Goal: Information Seeking & Learning: Learn about a topic

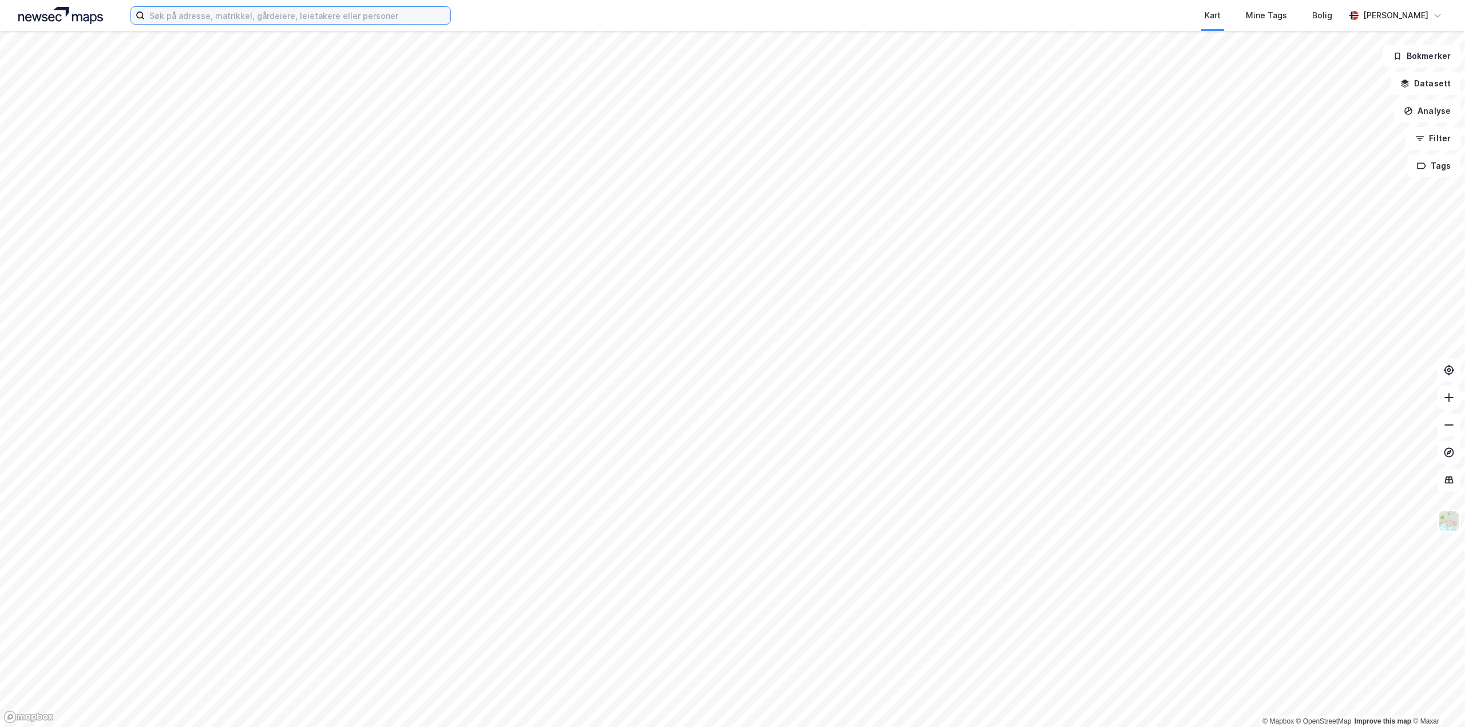
click at [263, 21] on input at bounding box center [298, 15] width 306 height 17
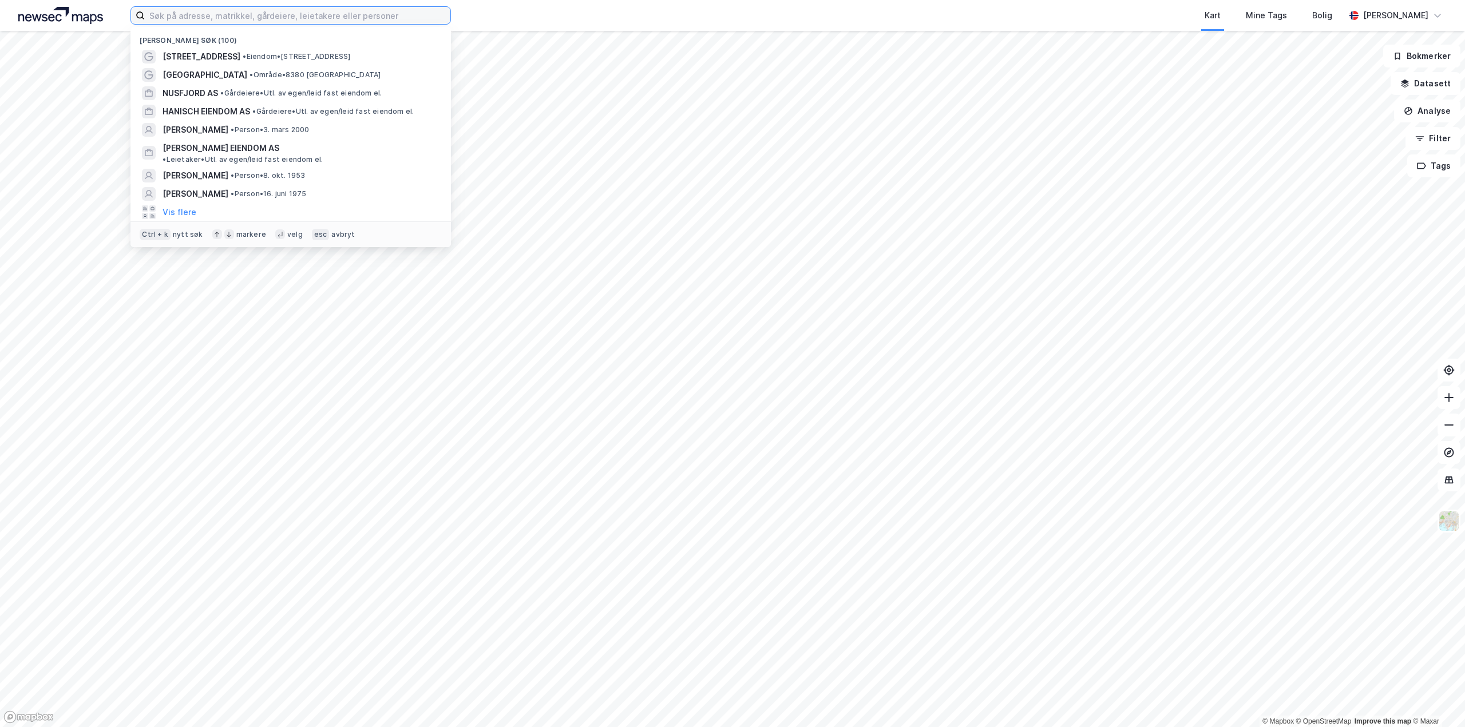
paste input "Kobberslagerstredet 2"
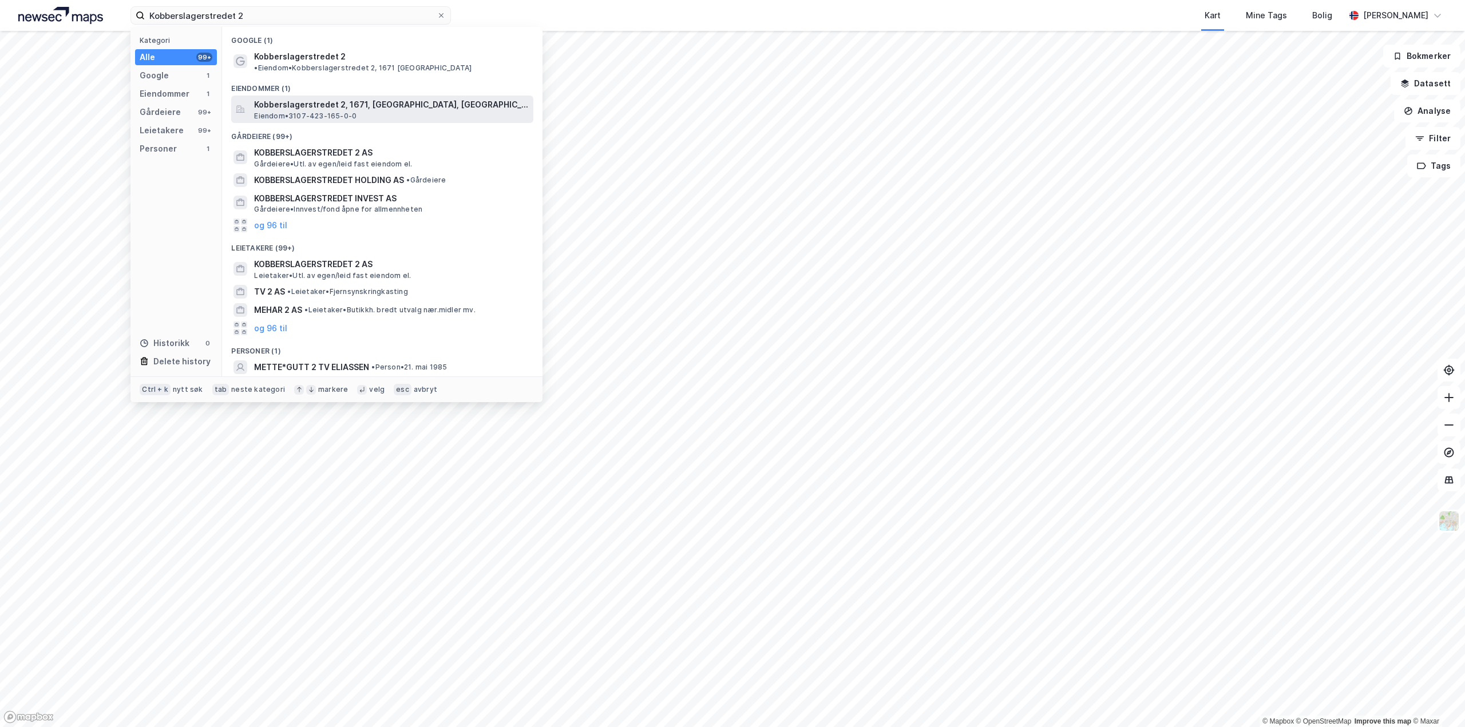
click at [305, 98] on span "Kobberslagerstredet 2, 1671, [GEOGRAPHIC_DATA], [GEOGRAPHIC_DATA]" at bounding box center [391, 105] width 275 height 14
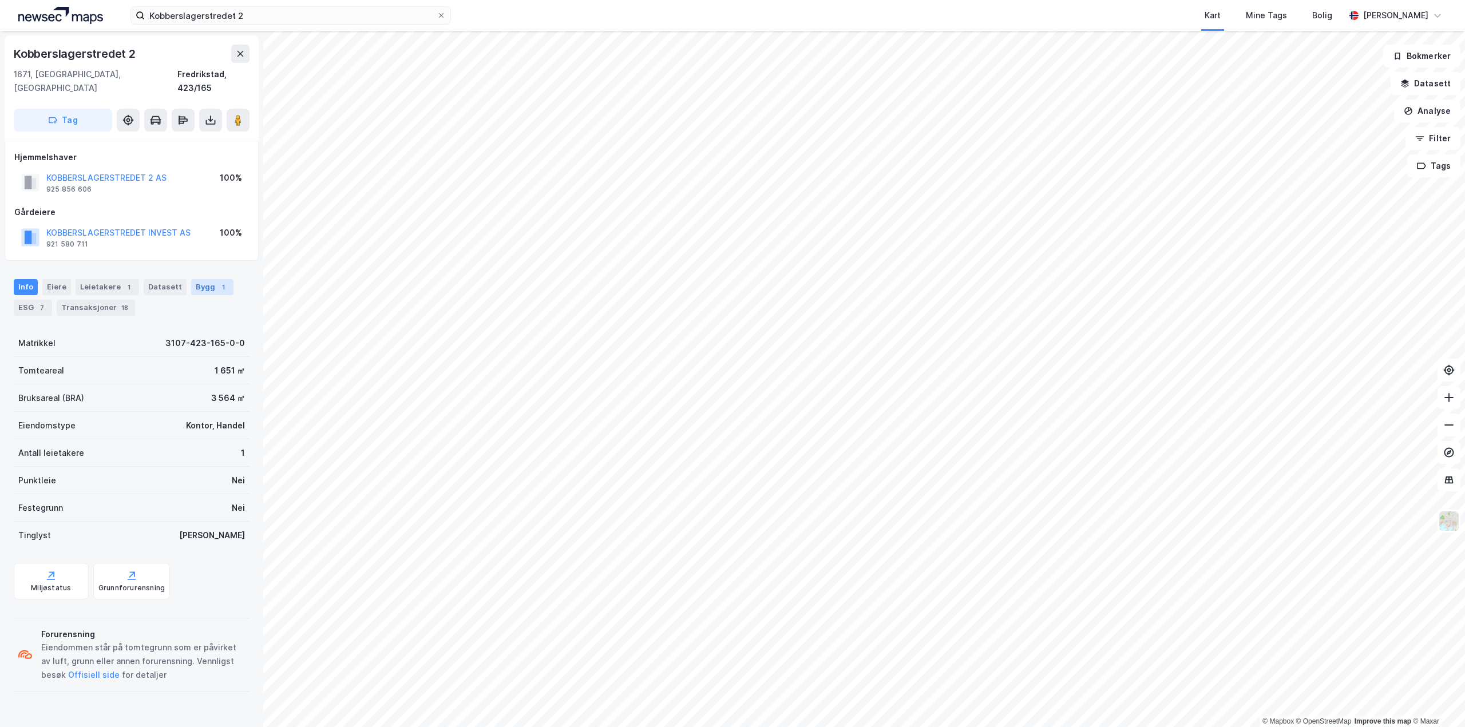
click at [217, 281] on div "1" at bounding box center [222, 286] width 11 height 11
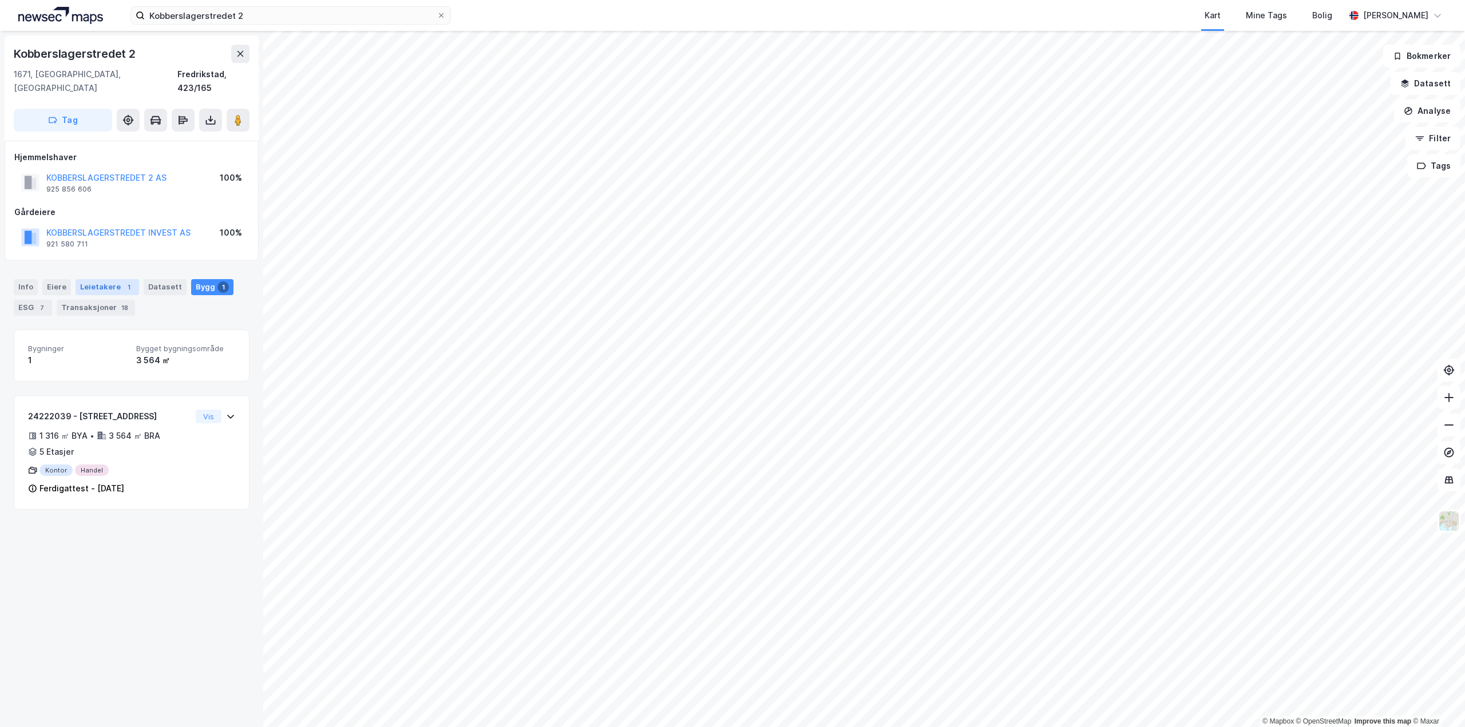
click at [92, 279] on div "Leietakere 1" at bounding box center [108, 287] width 64 height 16
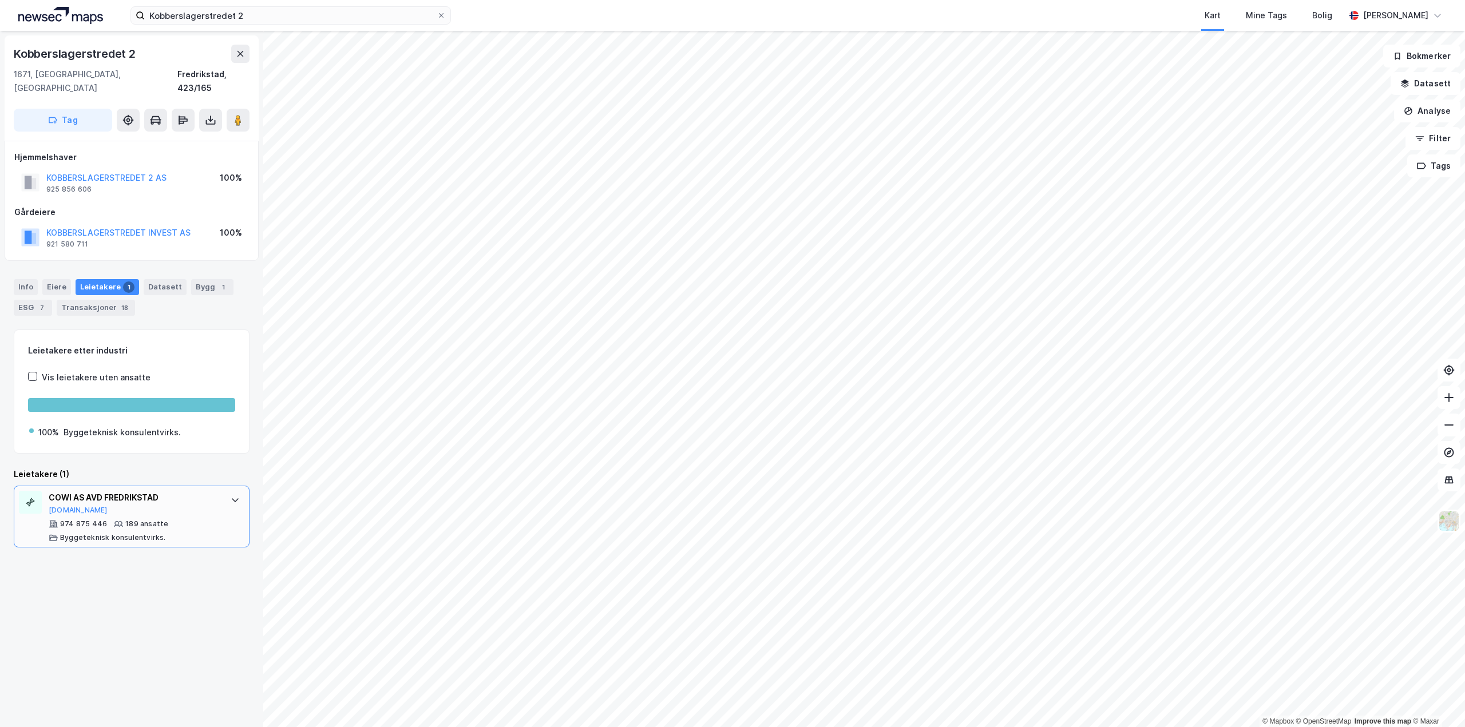
click at [232, 499] on icon at bounding box center [235, 501] width 7 height 4
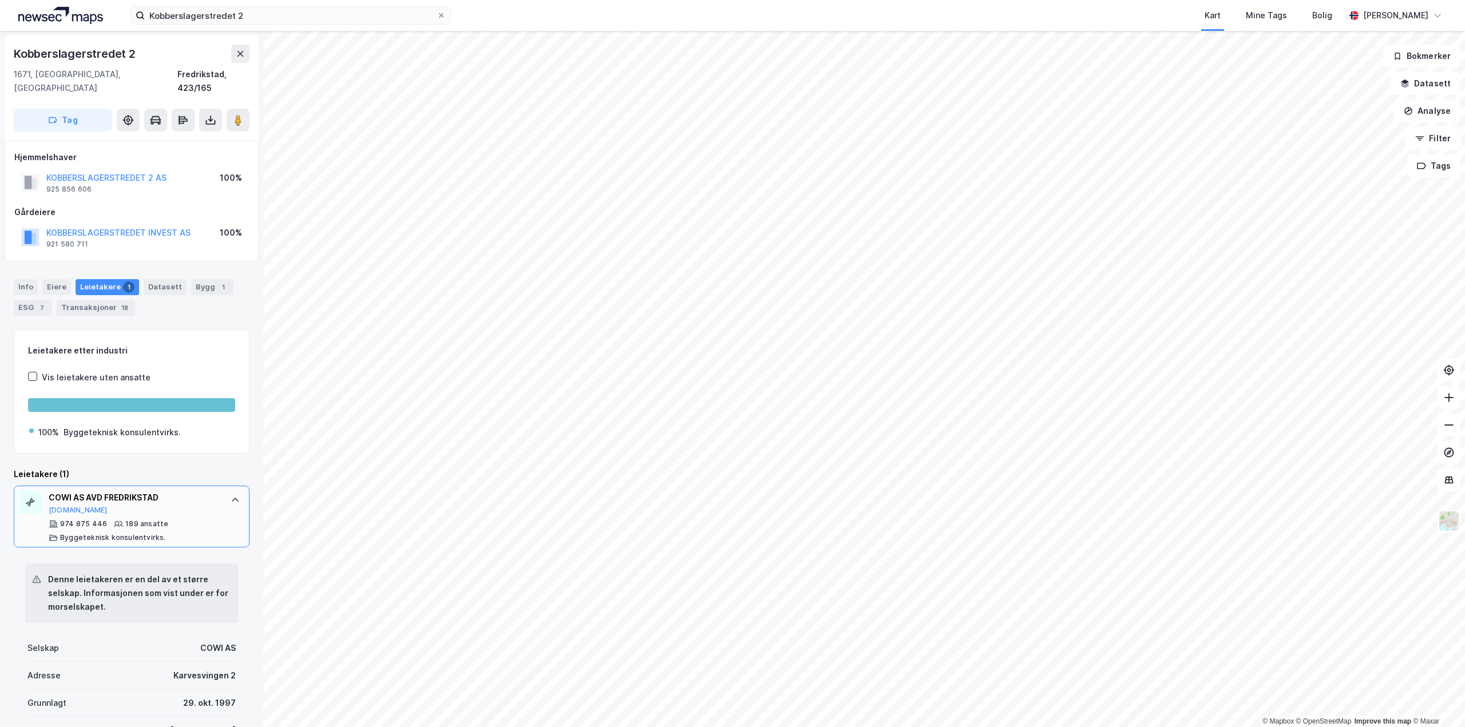
click at [231, 495] on icon at bounding box center [235, 499] width 9 height 9
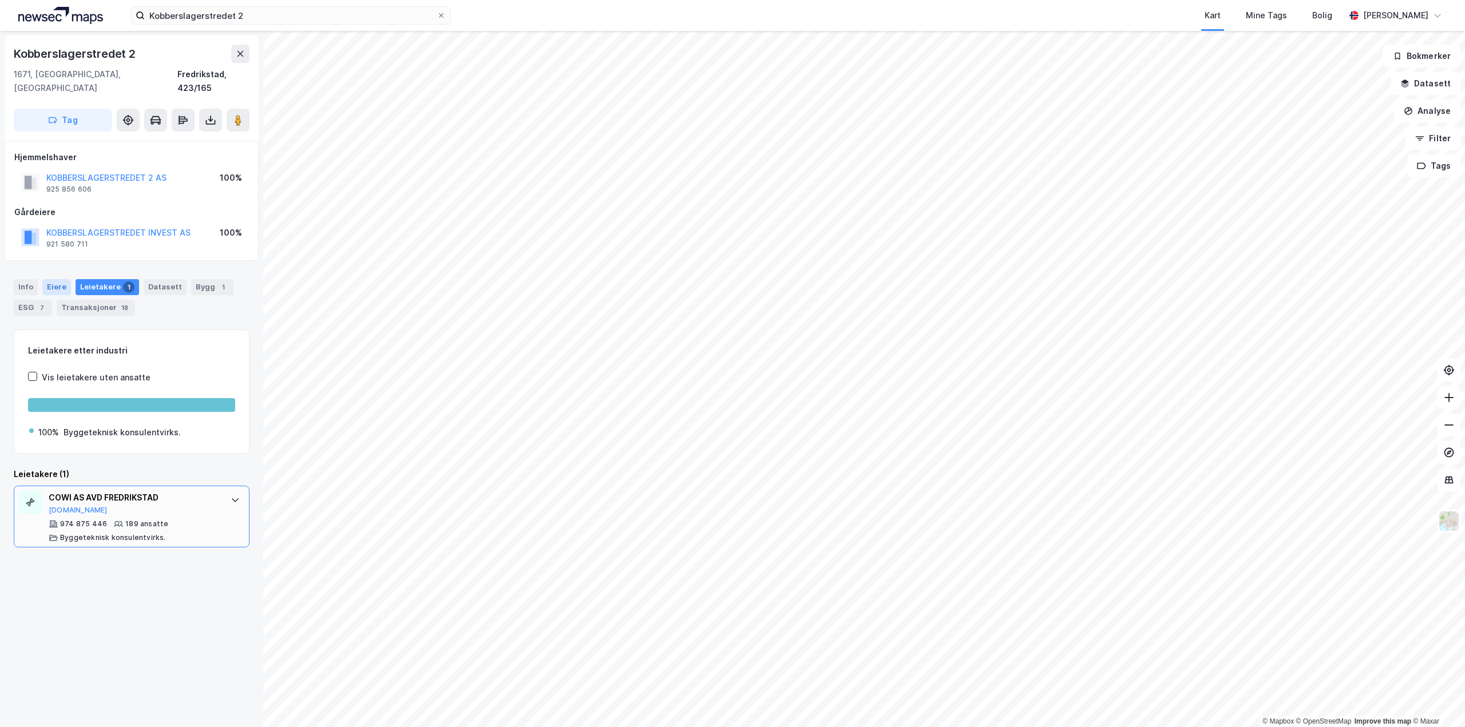
click at [61, 279] on div "Eiere" at bounding box center [56, 287] width 29 height 16
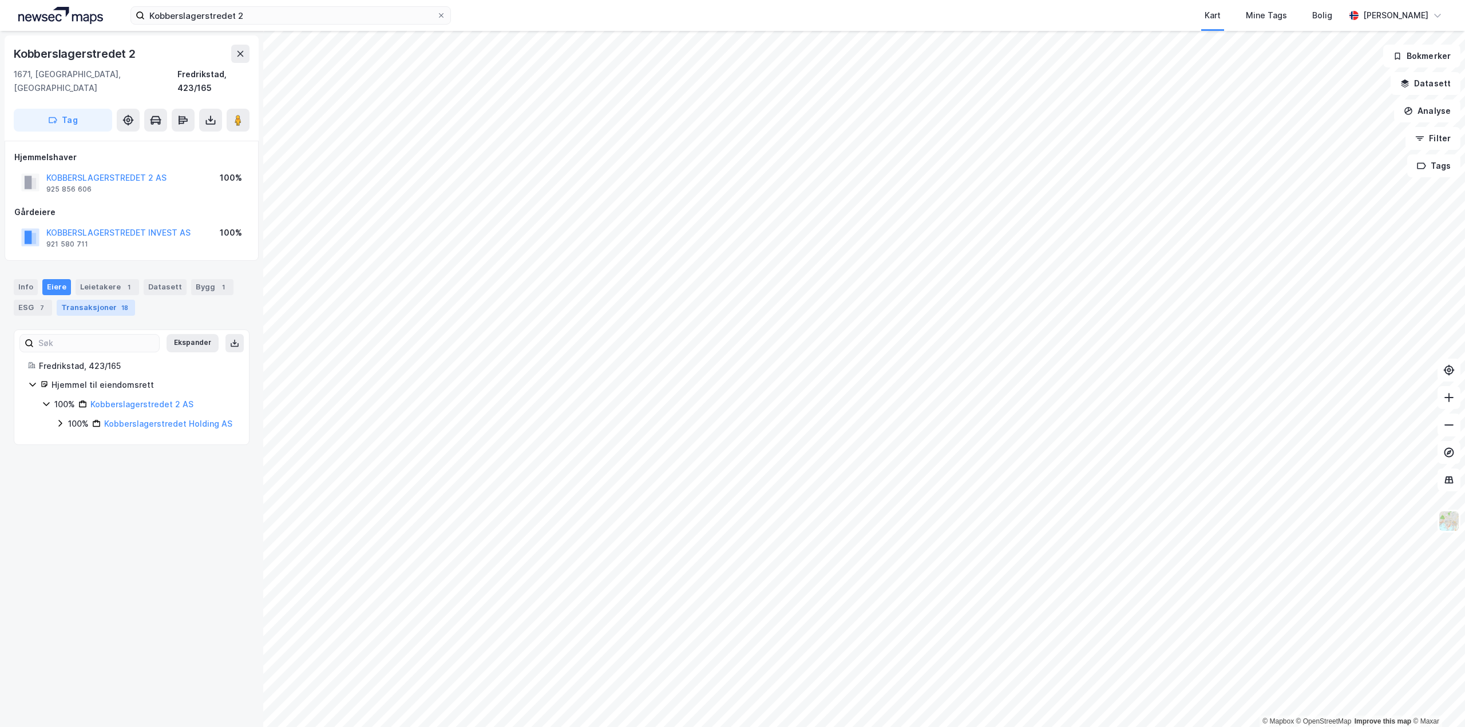
click at [102, 300] on div "Transaksjoner 18" at bounding box center [96, 308] width 78 height 16
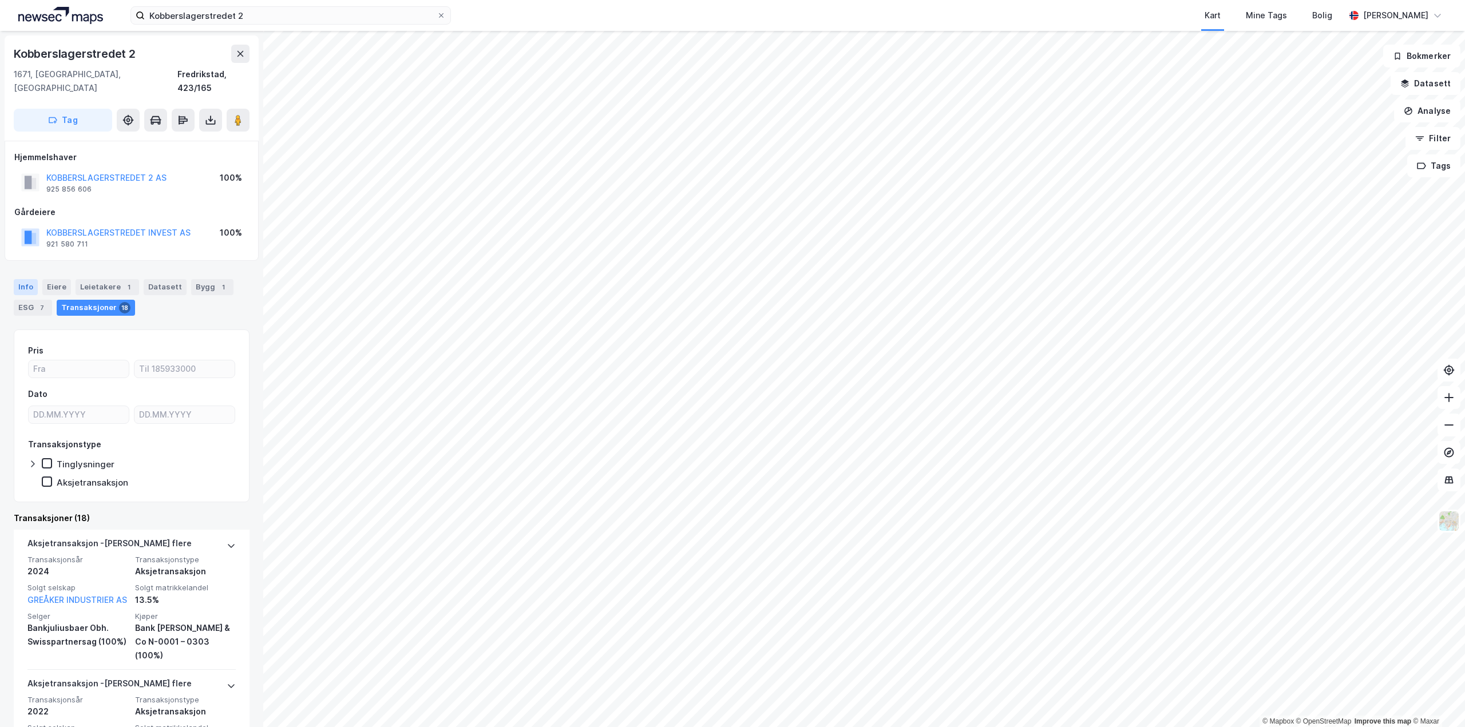
click at [31, 279] on div "Info" at bounding box center [26, 287] width 24 height 16
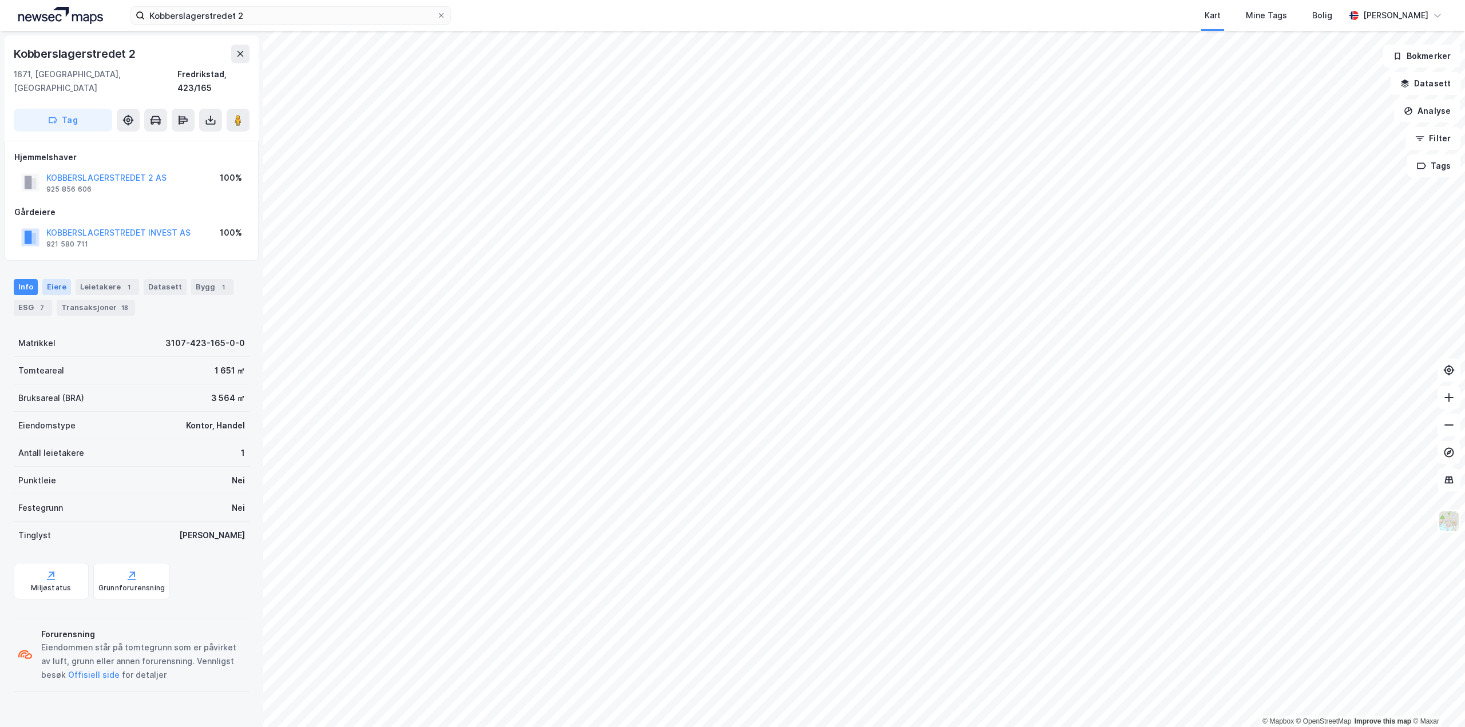
click at [49, 279] on div "Eiere" at bounding box center [56, 287] width 29 height 16
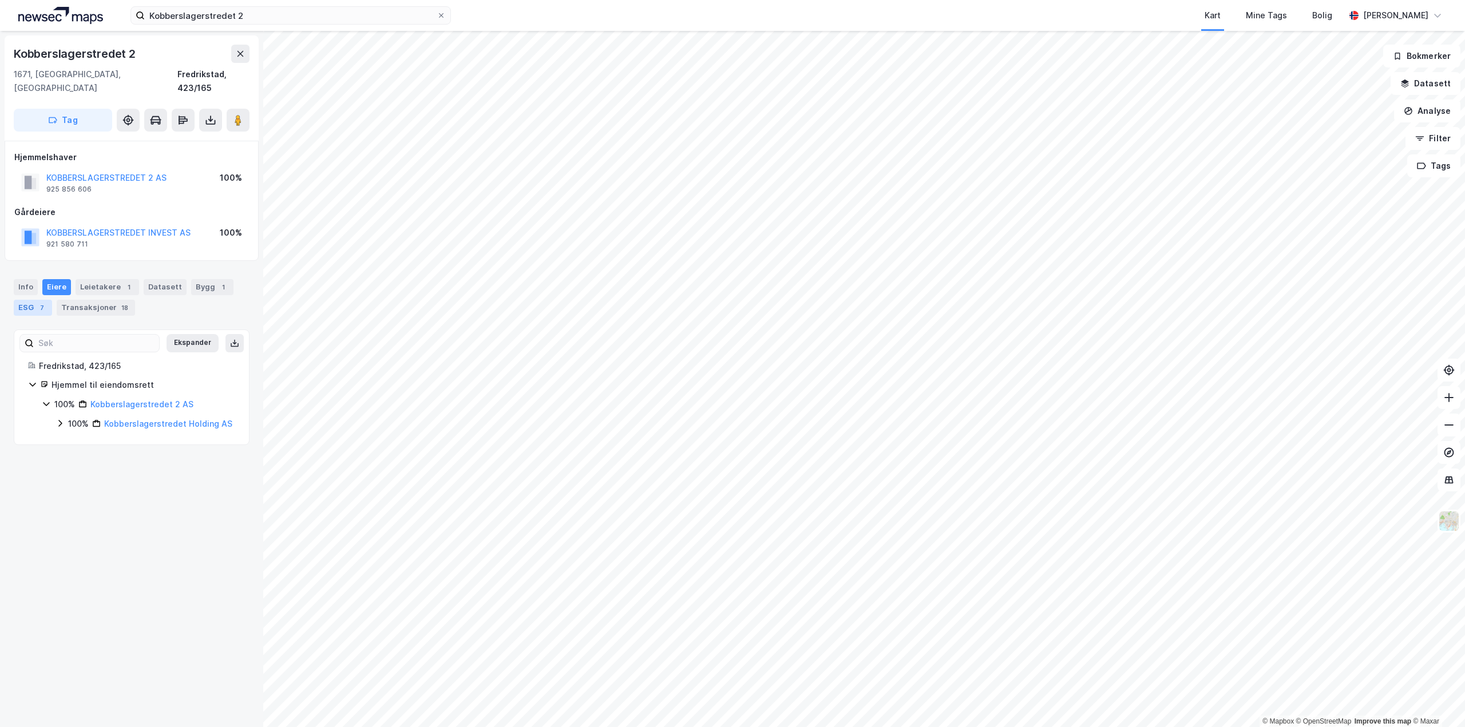
click at [33, 300] on div "ESG 7" at bounding box center [33, 308] width 38 height 16
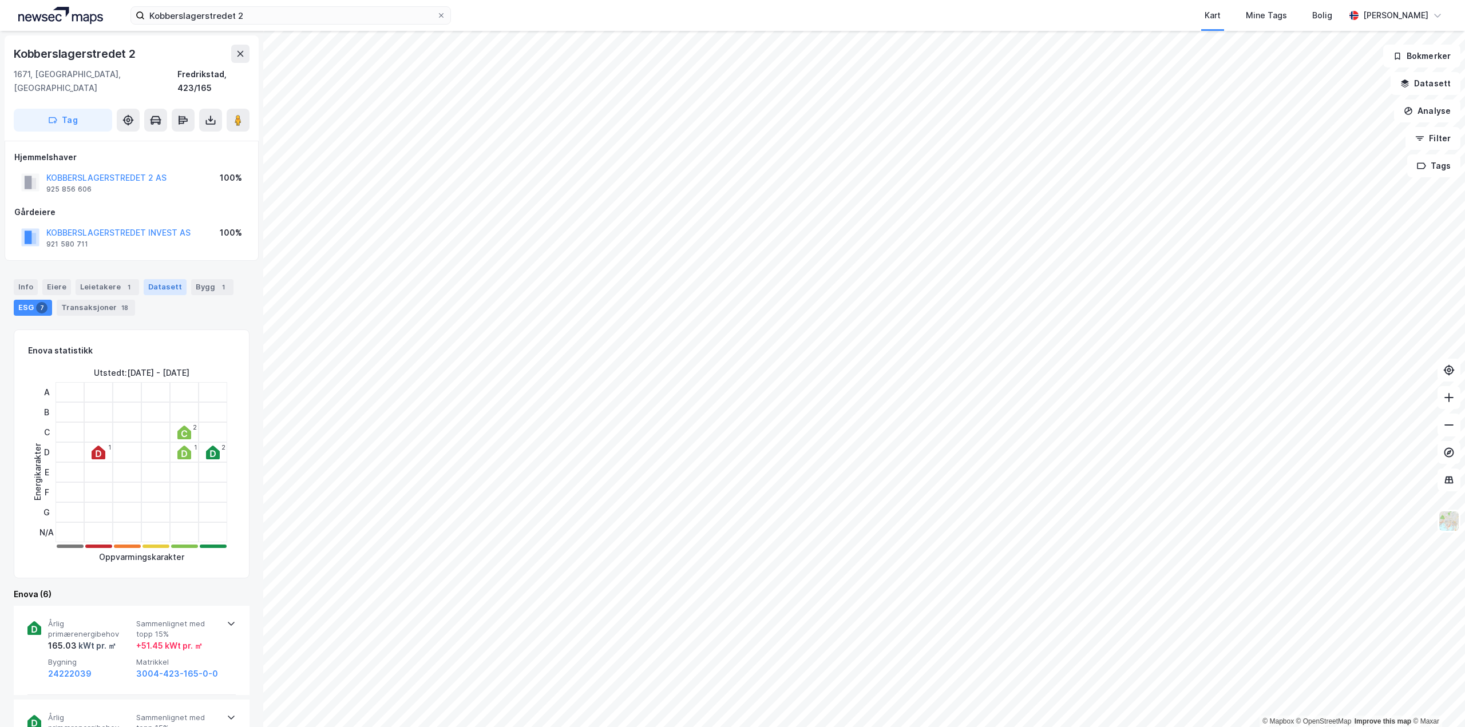
click at [153, 279] on div "Datasett" at bounding box center [165, 287] width 43 height 16
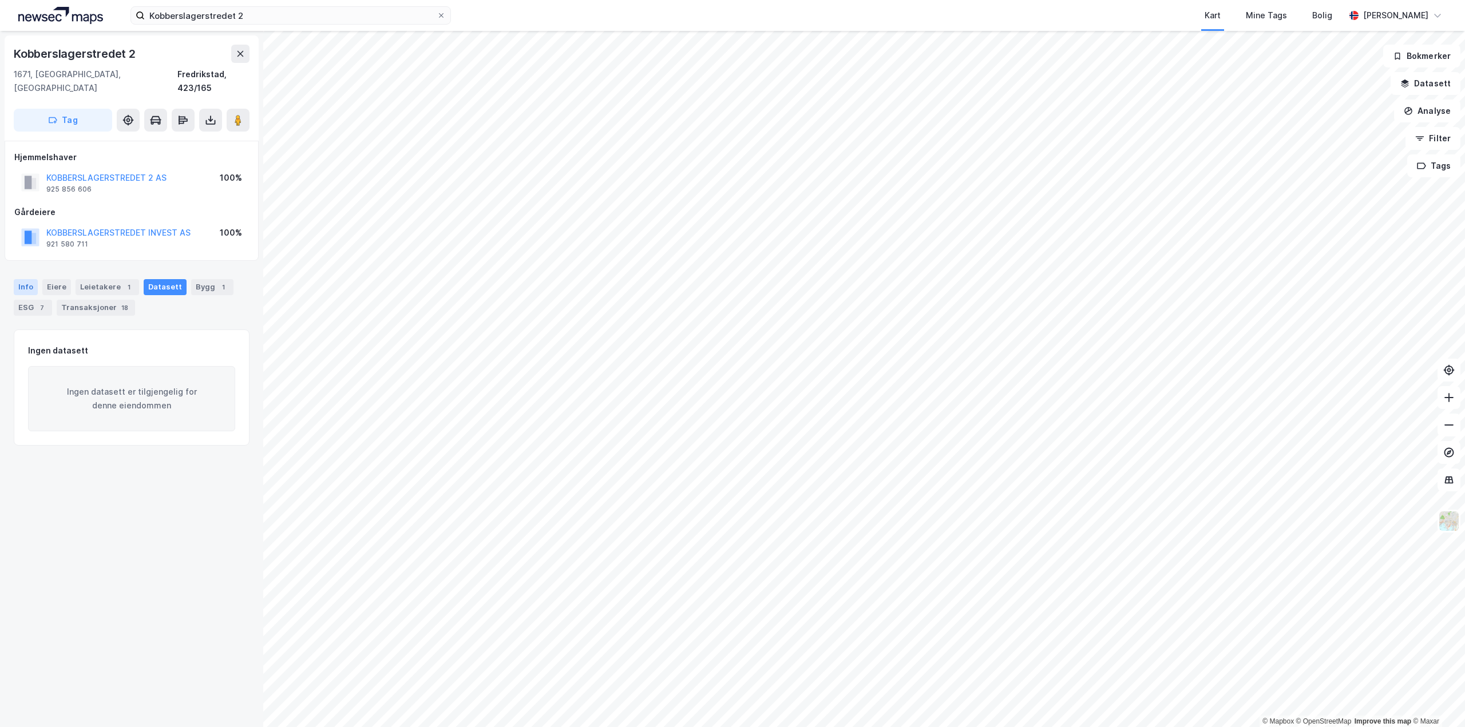
click at [19, 279] on div "Info" at bounding box center [26, 287] width 24 height 16
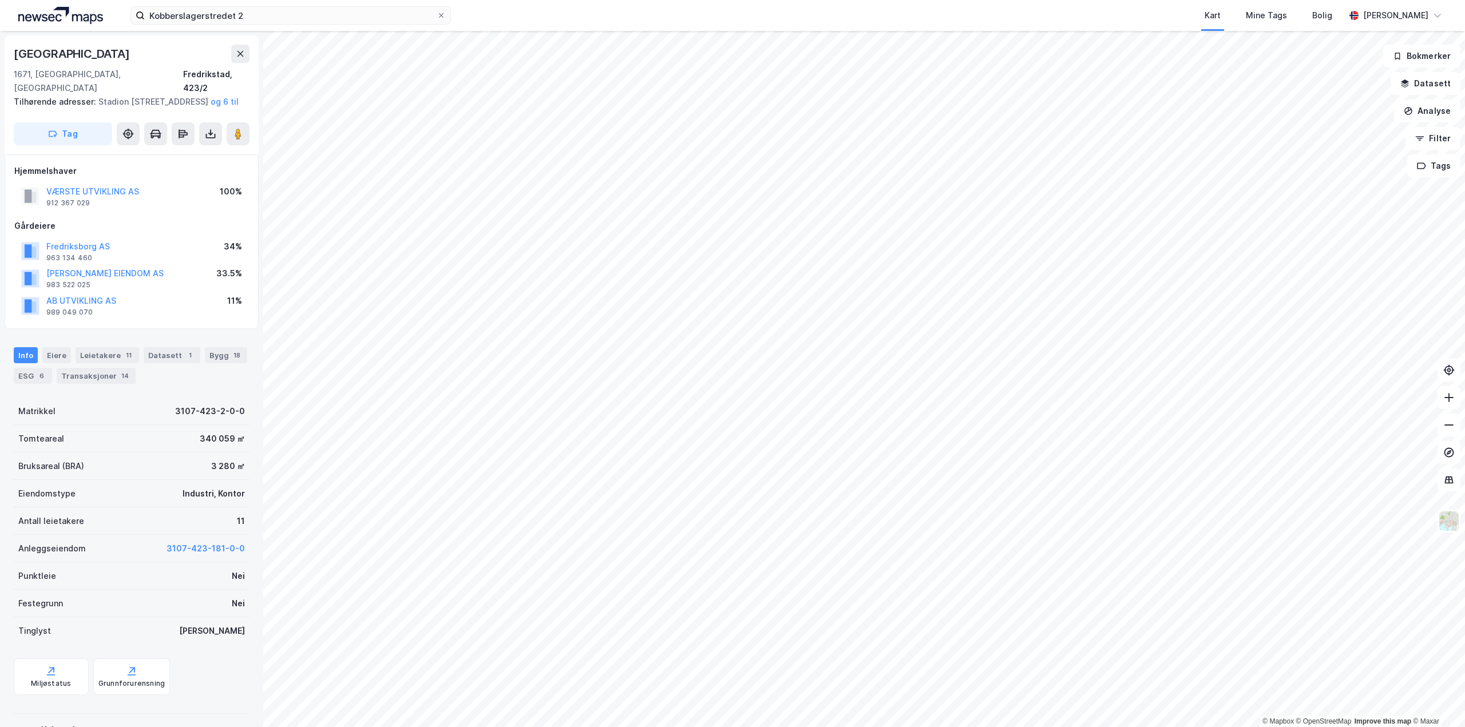
scroll to position [1, 0]
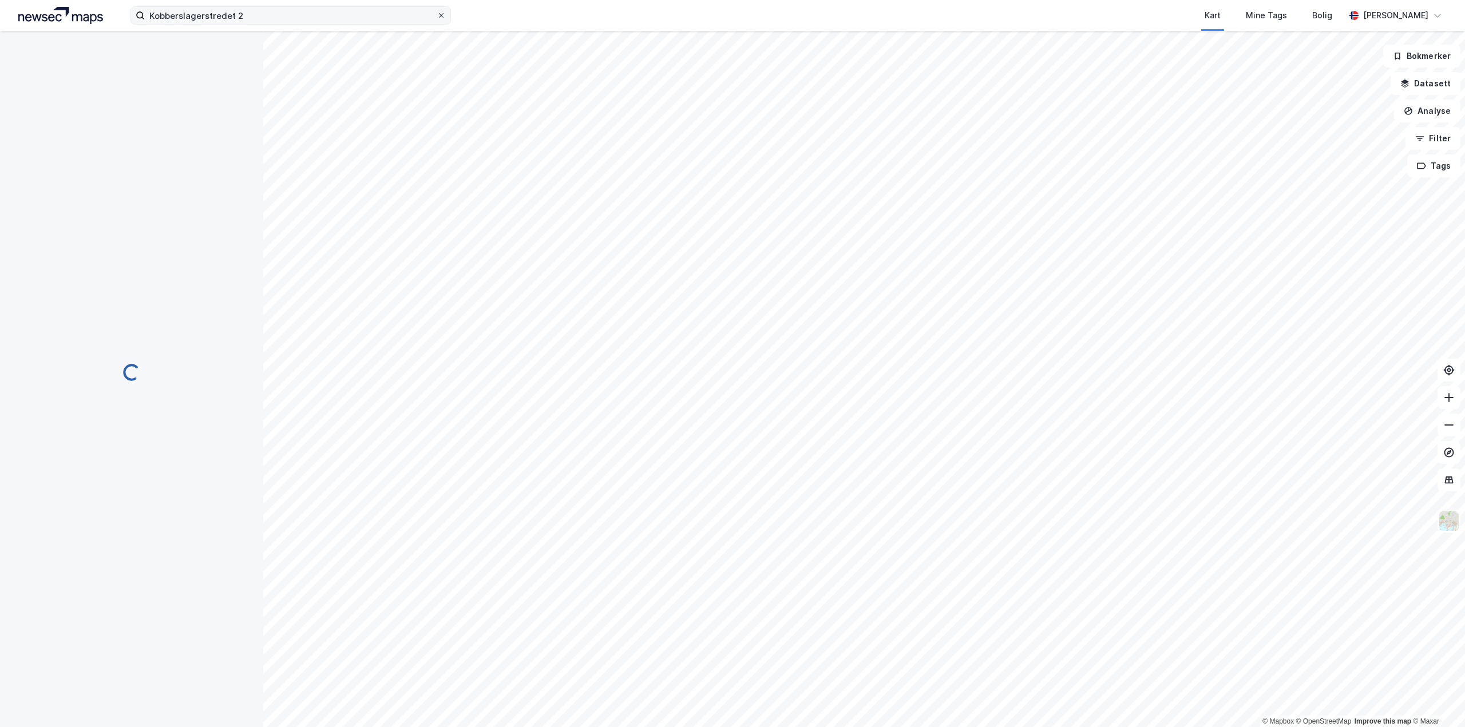
scroll to position [1, 0]
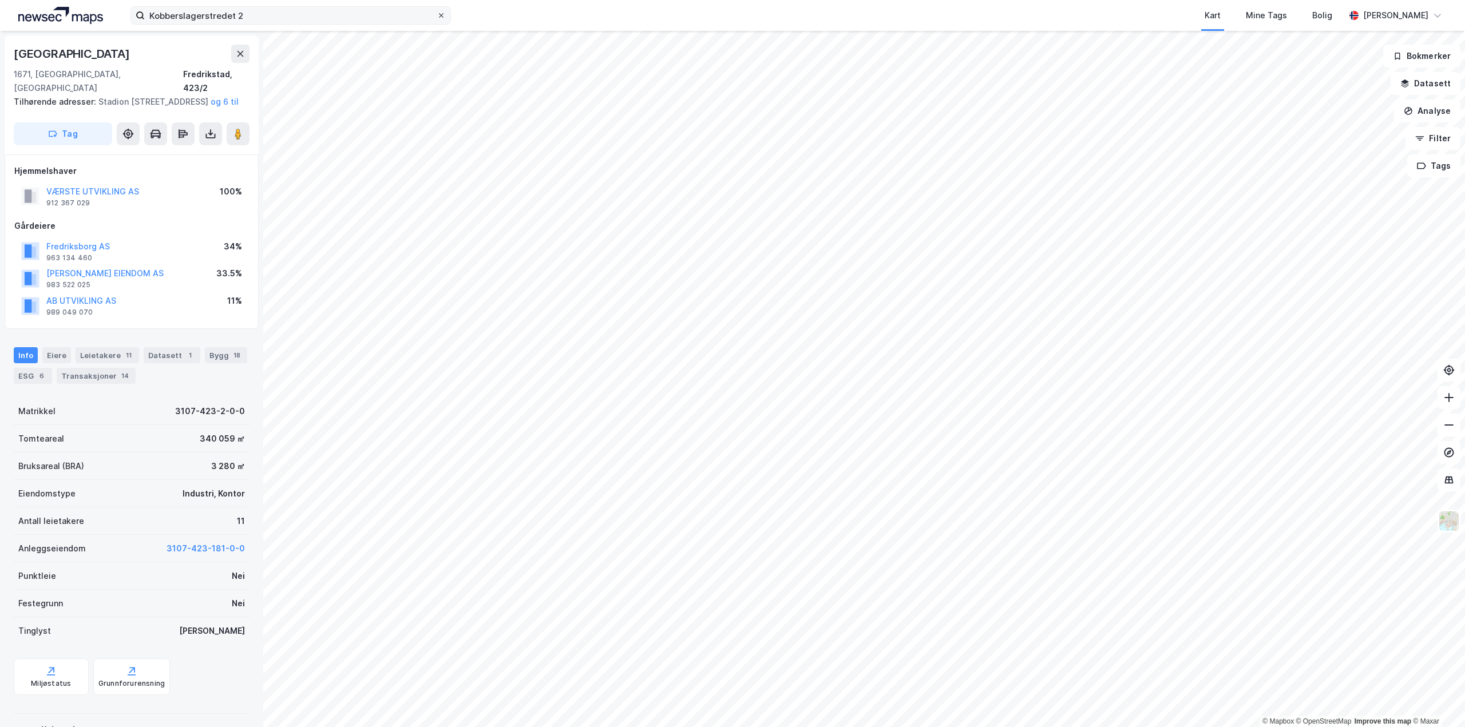
scroll to position [1, 0]
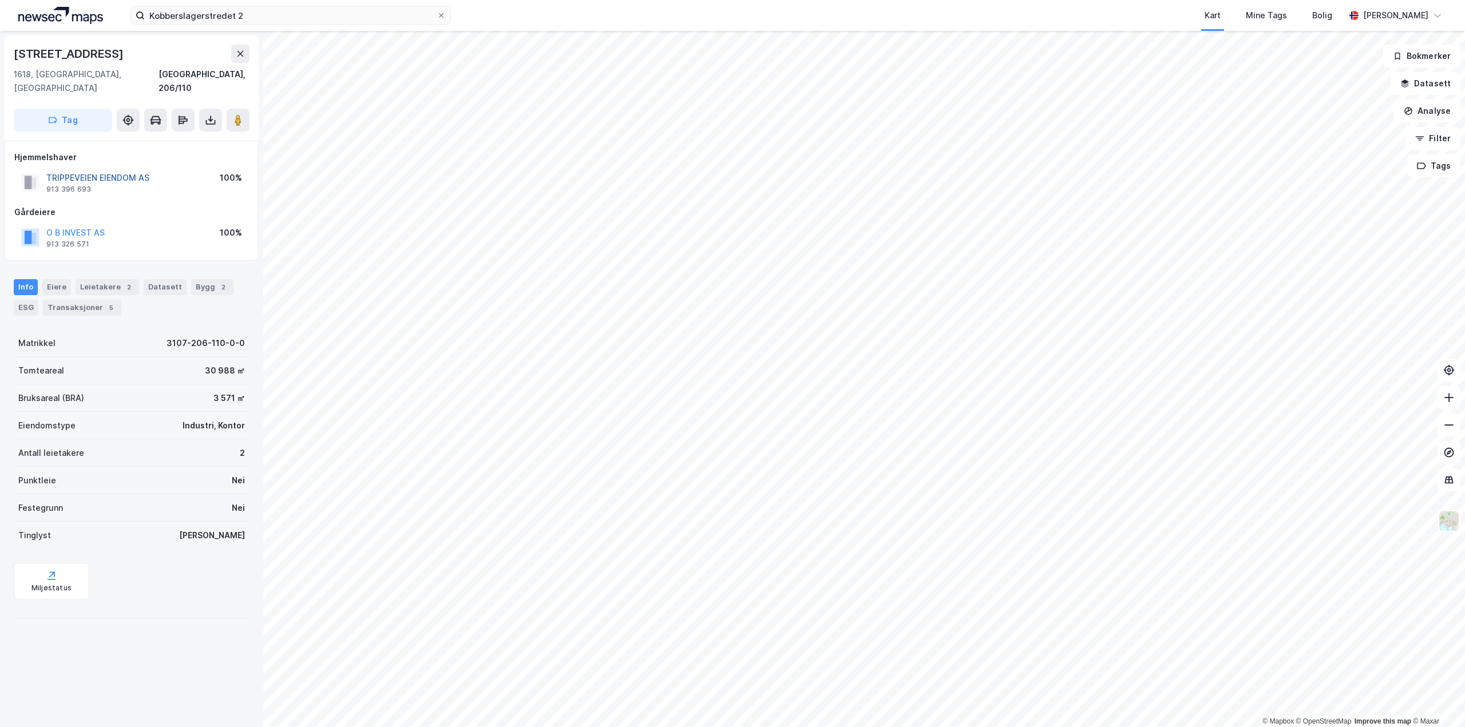
click at [0, 0] on button "TRIPPEVEIEN EIENDOM AS" at bounding box center [0, 0] width 0 height 0
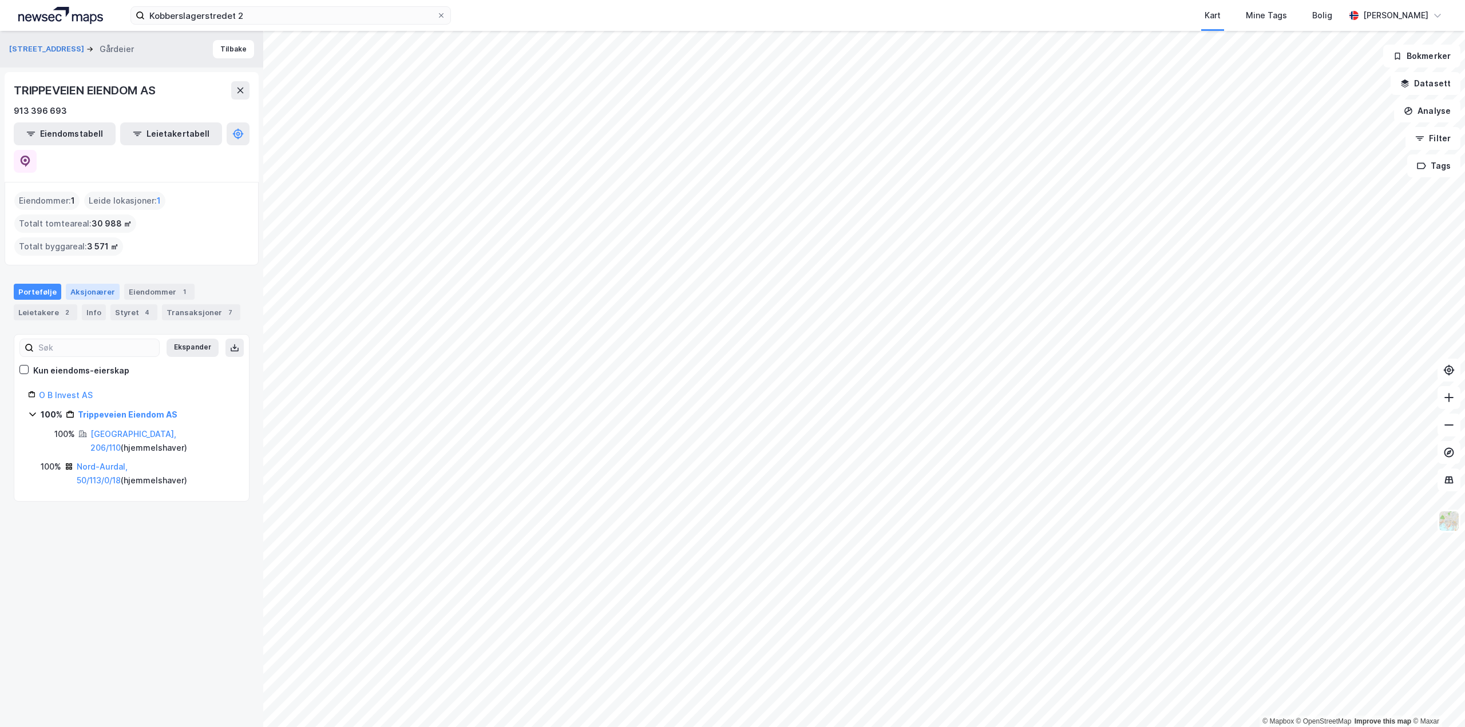
click at [84, 284] on div "Aksjonærer" at bounding box center [93, 292] width 54 height 16
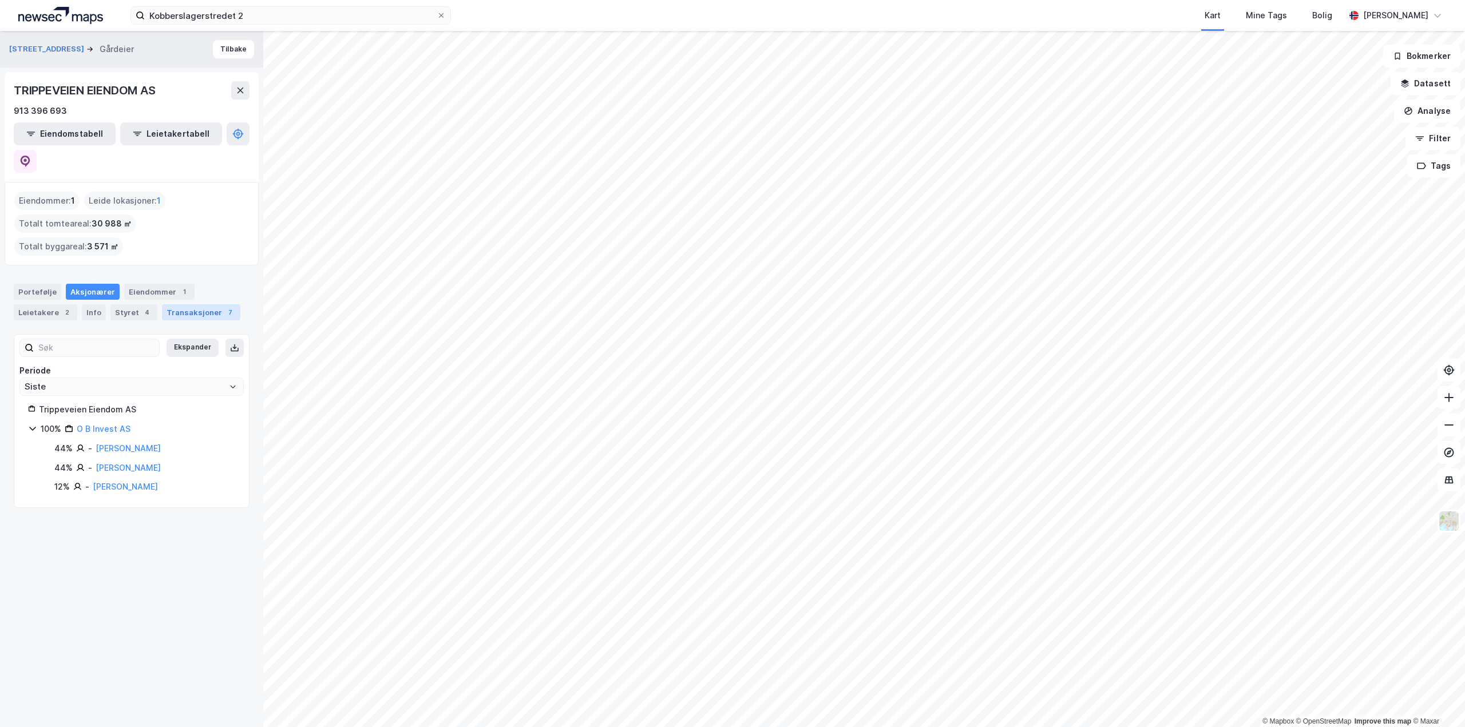
click at [178, 304] on div "Transaksjoner 7" at bounding box center [201, 312] width 78 height 16
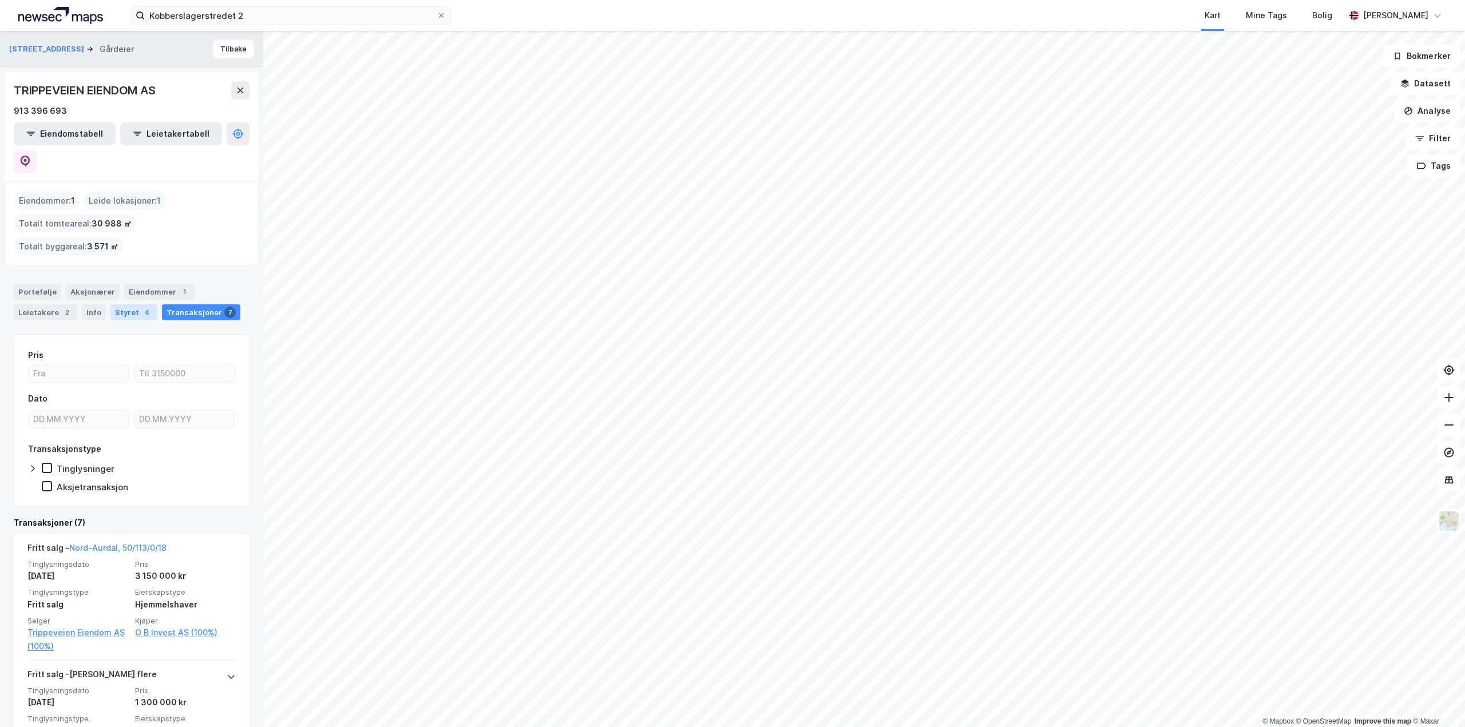
click at [122, 304] on div "Styret 4" at bounding box center [133, 312] width 47 height 16
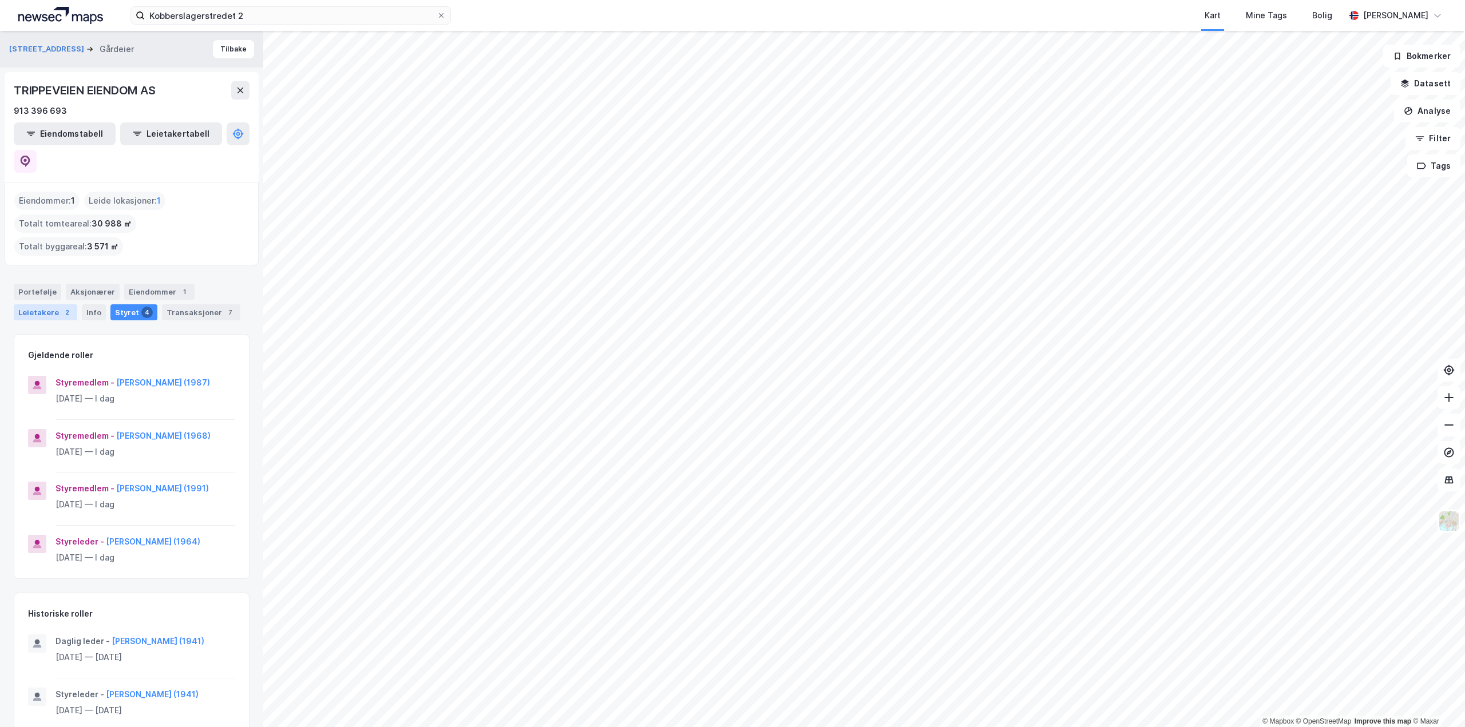
click at [46, 304] on div "Leietakere 2" at bounding box center [46, 312] width 64 height 16
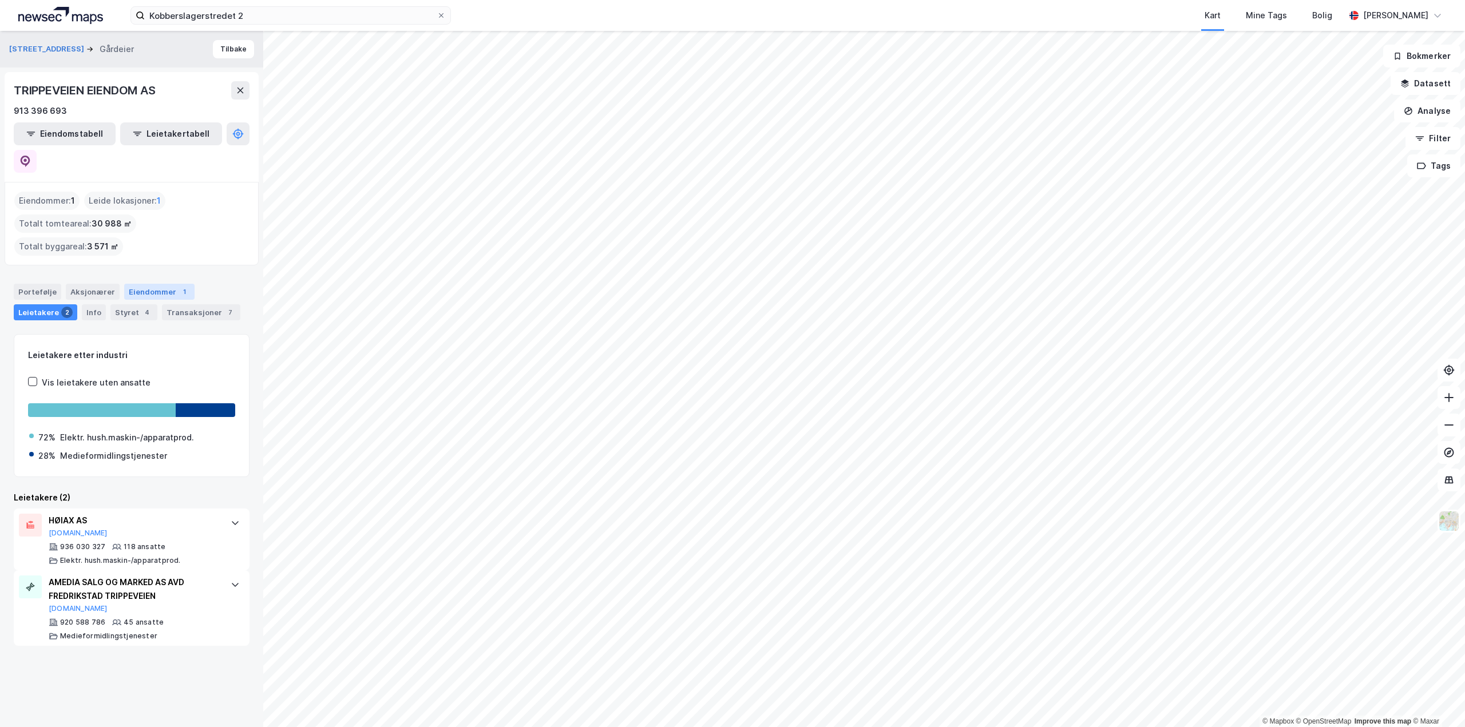
click at [148, 284] on div "Eiendommer 1" at bounding box center [159, 292] width 70 height 16
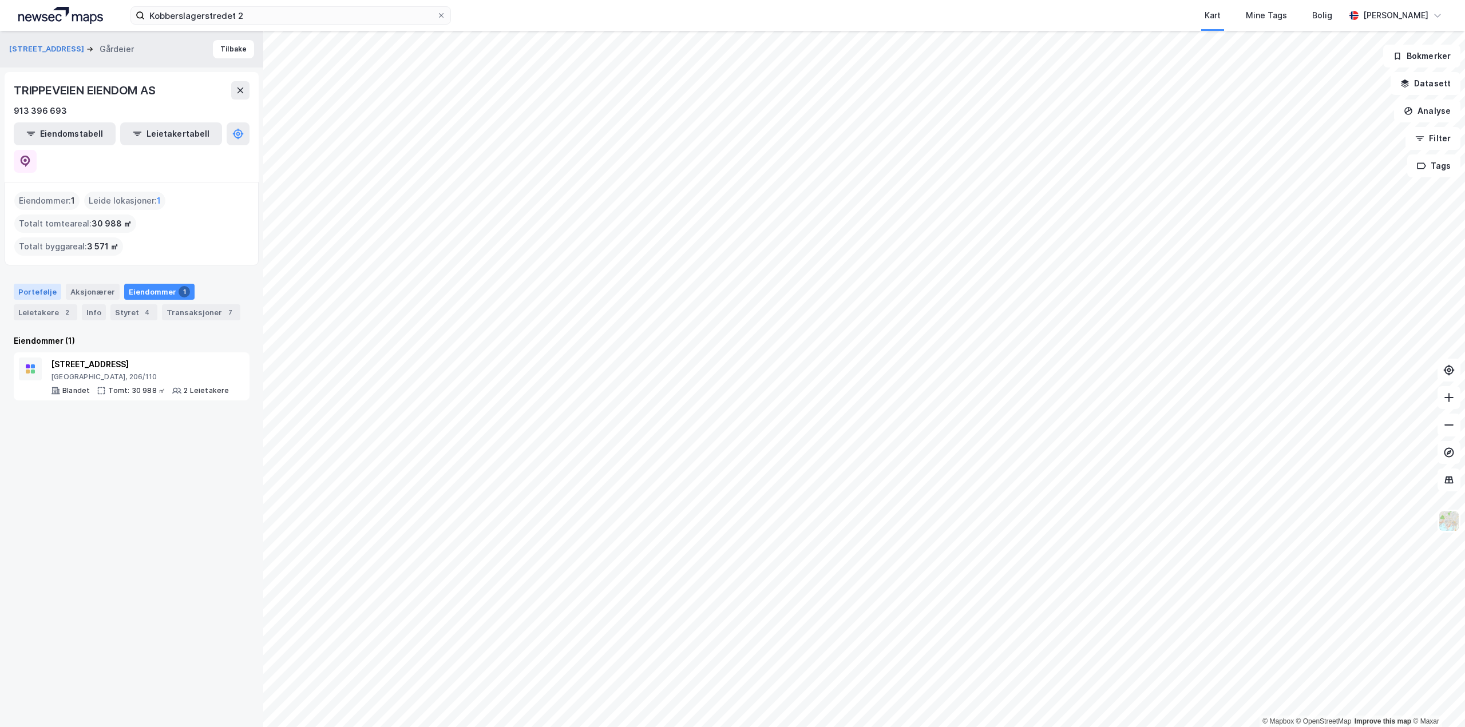
click at [44, 284] on div "Portefølje" at bounding box center [37, 292] width 47 height 16
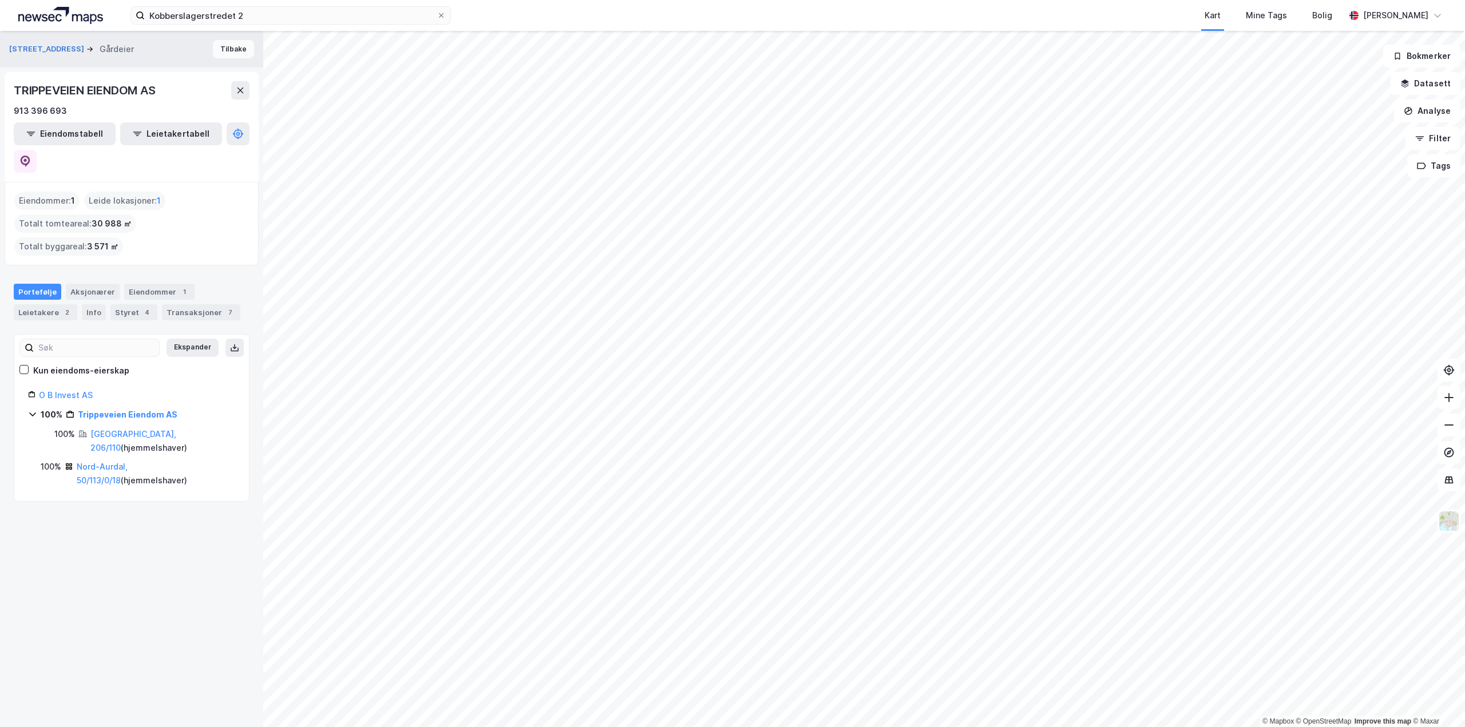
click at [220, 48] on button "Tilbake" at bounding box center [233, 49] width 41 height 18
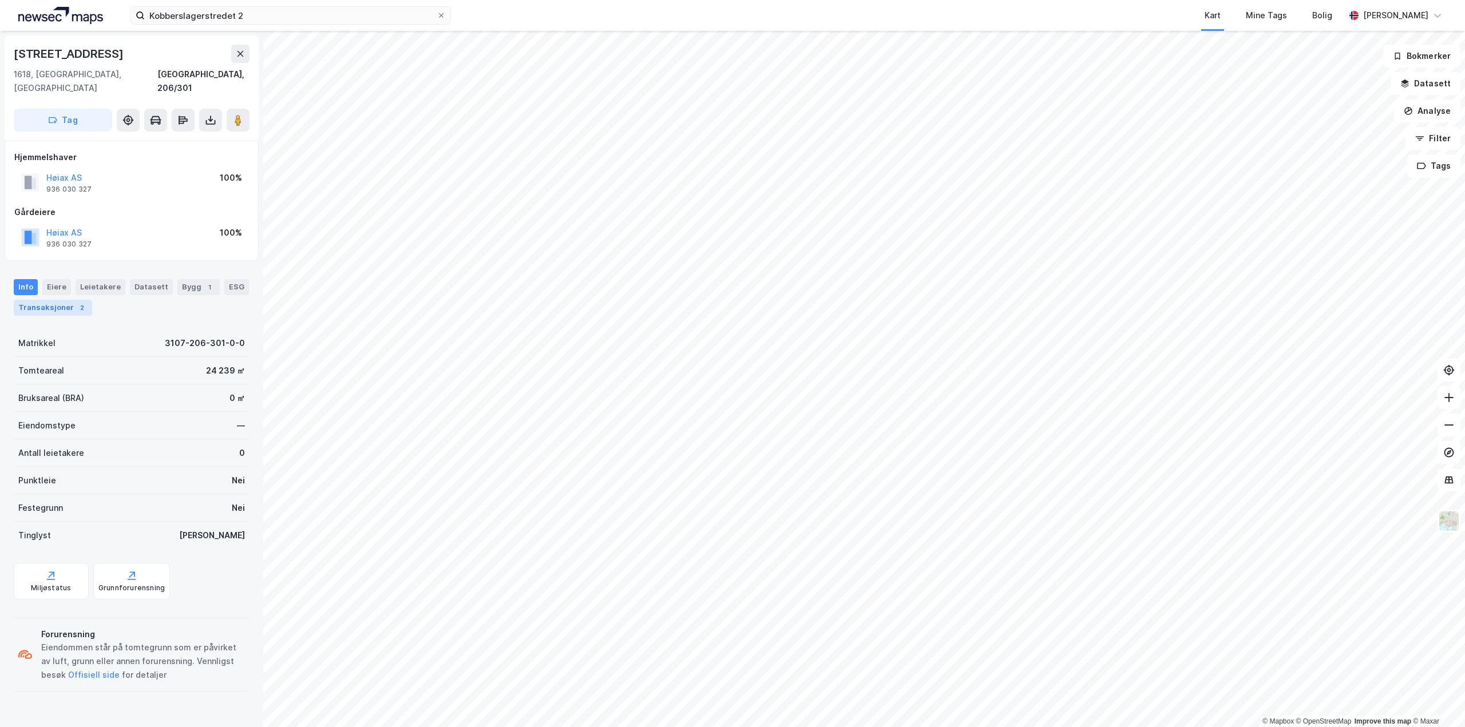
click at [31, 300] on div "Transaksjoner 2" at bounding box center [53, 308] width 78 height 16
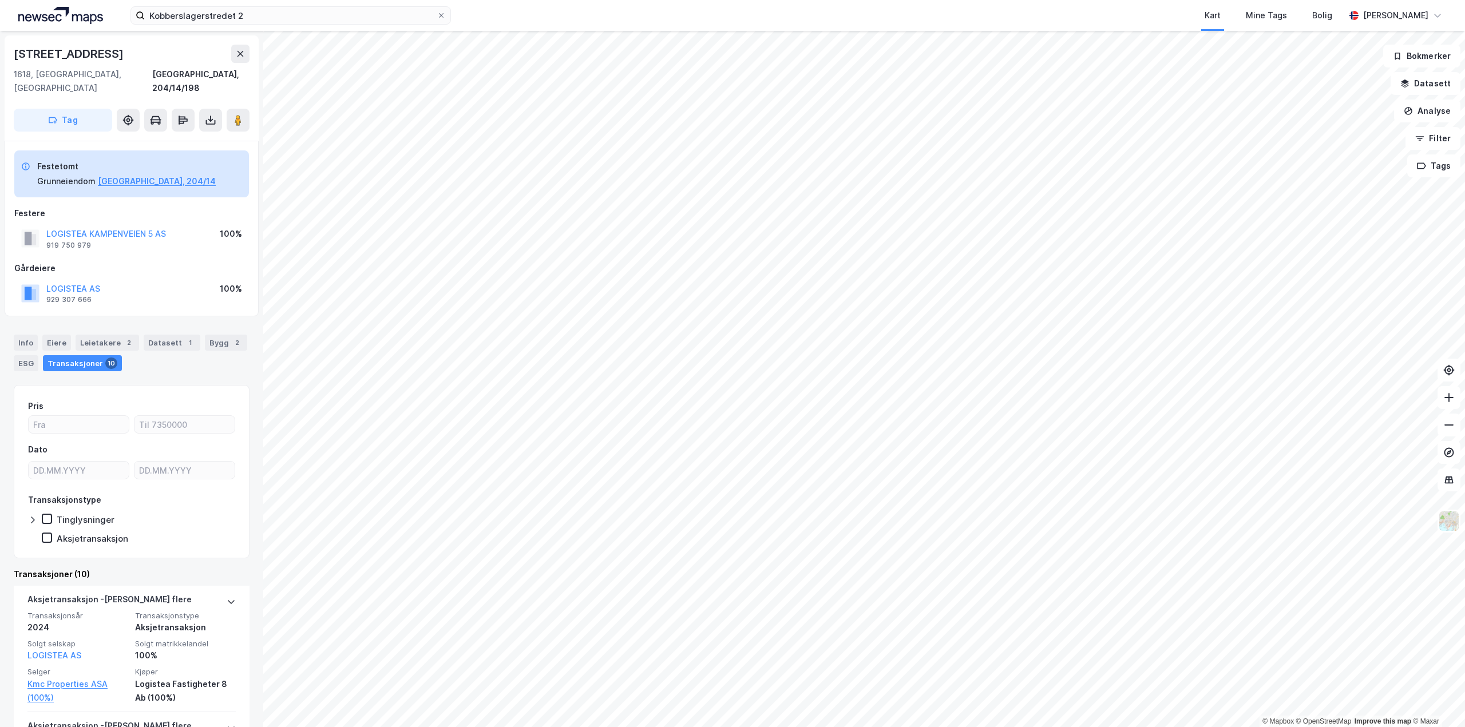
drag, startPoint x: 118, startPoint y: 219, endPoint x: 118, endPoint y: 256, distance: 36.6
click at [118, 256] on div "Festetomt Grunneiendom Fredrikstad, 204/14 Festere LOGISTEA KAMPENVEIEN 5 AS 91…" at bounding box center [131, 228] width 235 height 157
drag, startPoint x: 171, startPoint y: 220, endPoint x: 41, endPoint y: 217, distance: 130.5
click at [41, 225] on div "LOGISTEA KAMPENVEIEN 5 AS 919 750 979 100%" at bounding box center [131, 238] width 235 height 27
copy button "LOGISTEA KAMPENVEIEN 5 AS"
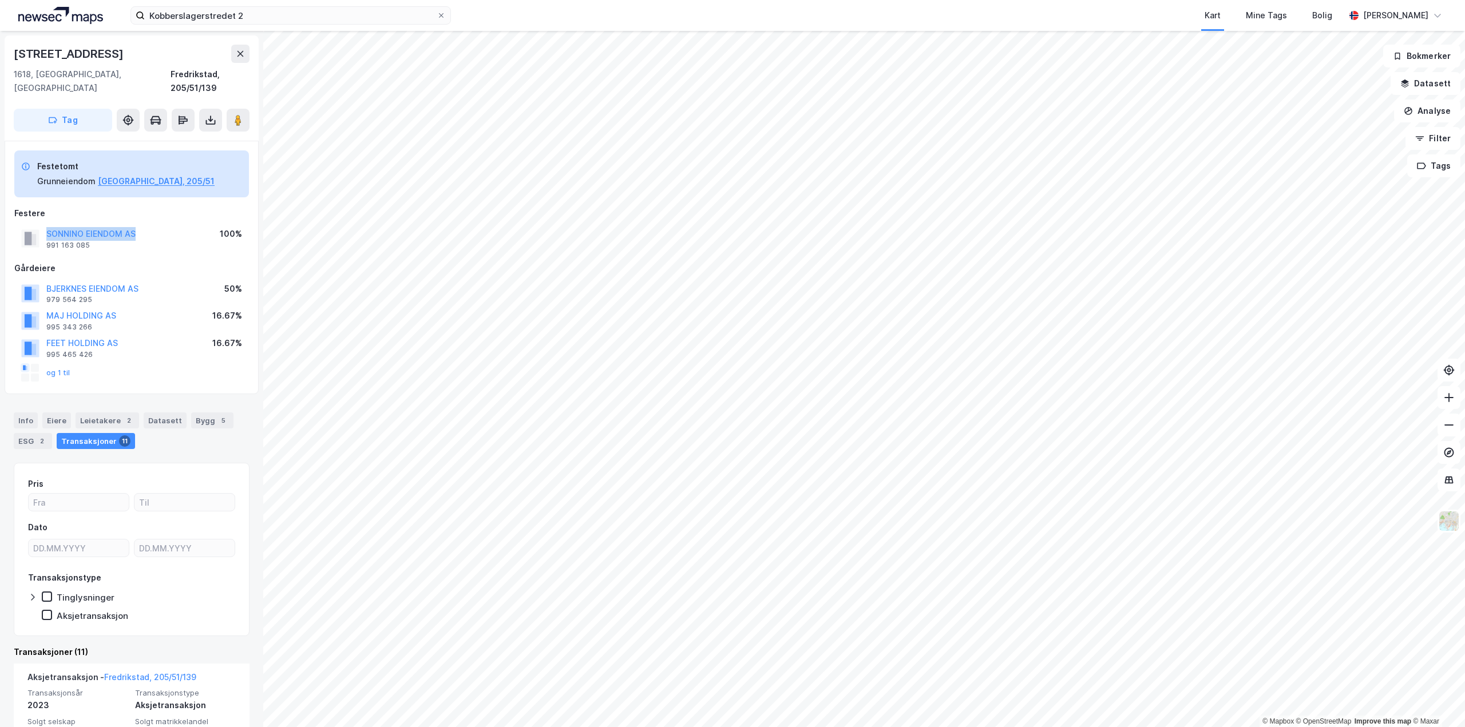
drag, startPoint x: 148, startPoint y: 219, endPoint x: 44, endPoint y: 219, distance: 103.6
click at [44, 225] on div "SONNINO EIENDOM AS 991 163 085 100%" at bounding box center [131, 238] width 235 height 27
copy button "SONNINO EIENDOM AS"
click at [269, 17] on input "Kobberslagerstredet 2" at bounding box center [291, 15] width 292 height 17
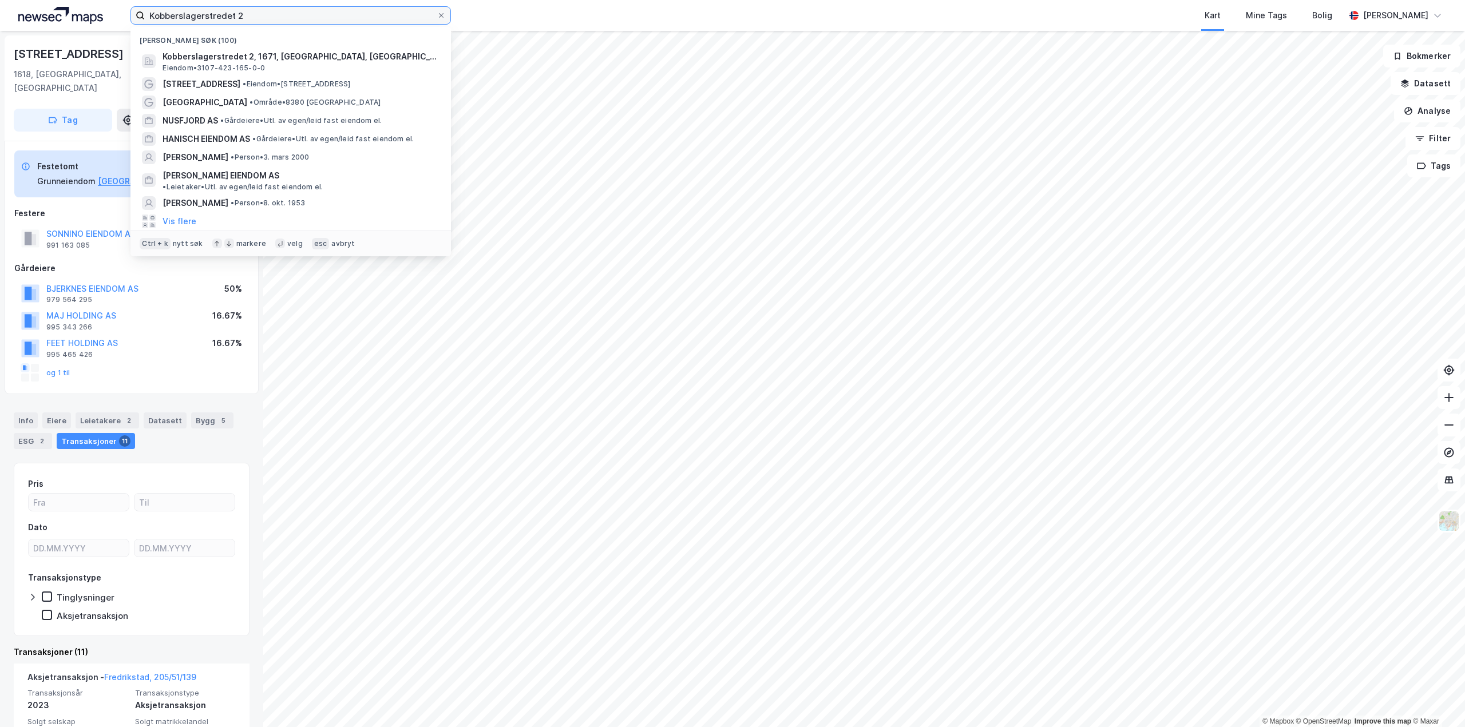
click at [269, 17] on input "Kobberslagerstredet 2" at bounding box center [291, 15] width 292 height 17
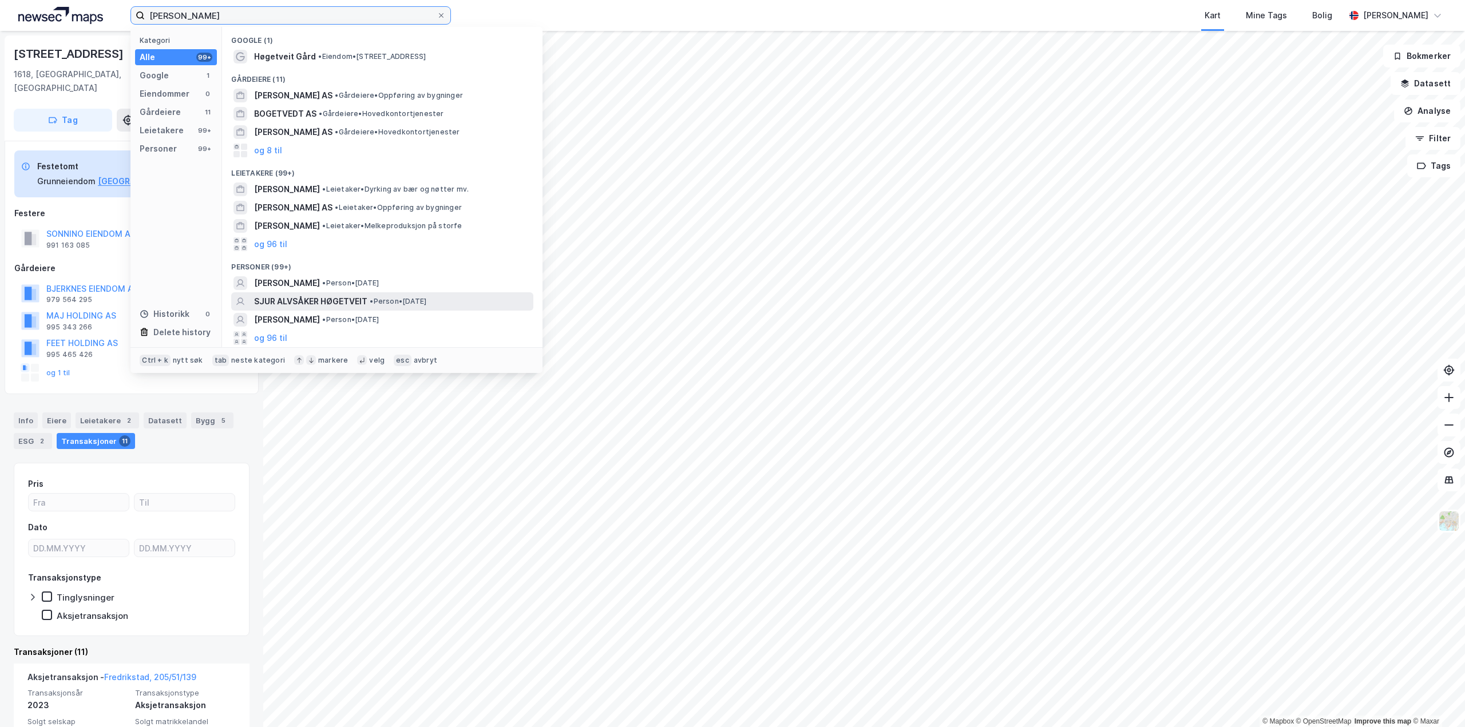
type input "[PERSON_NAME]"
click at [344, 292] on div "[PERSON_NAME] • Person • [DATE]" at bounding box center [382, 301] width 302 height 18
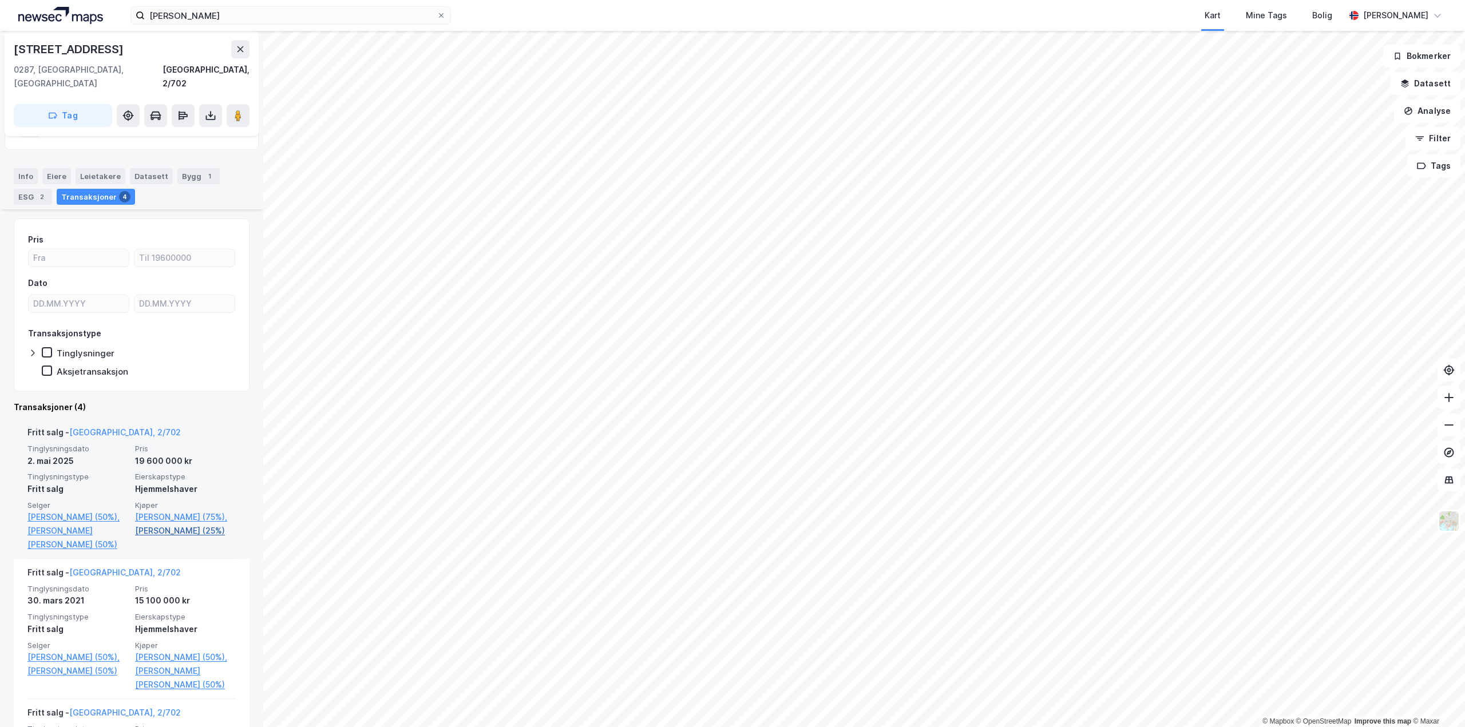
scroll to position [172, 0]
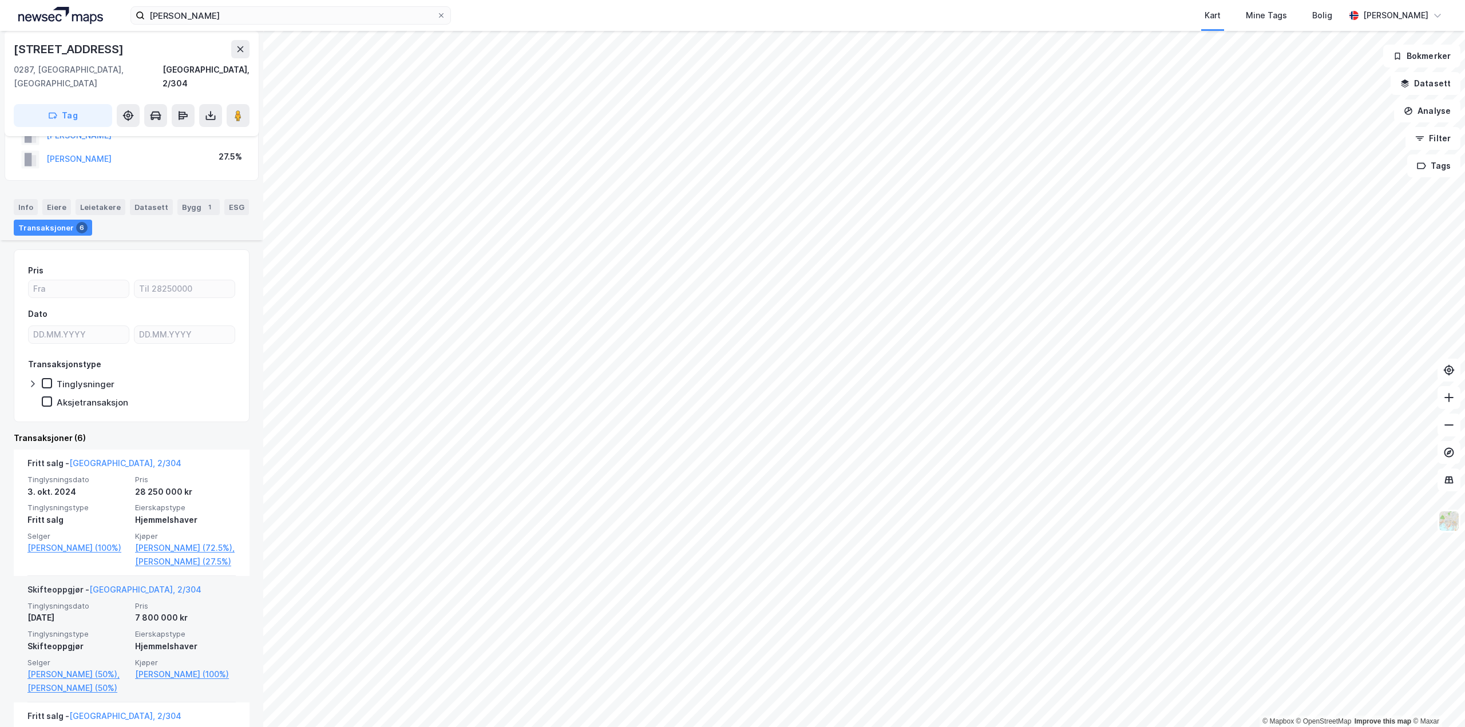
scroll to position [114, 0]
